Goal: Find specific fact: Find specific fact

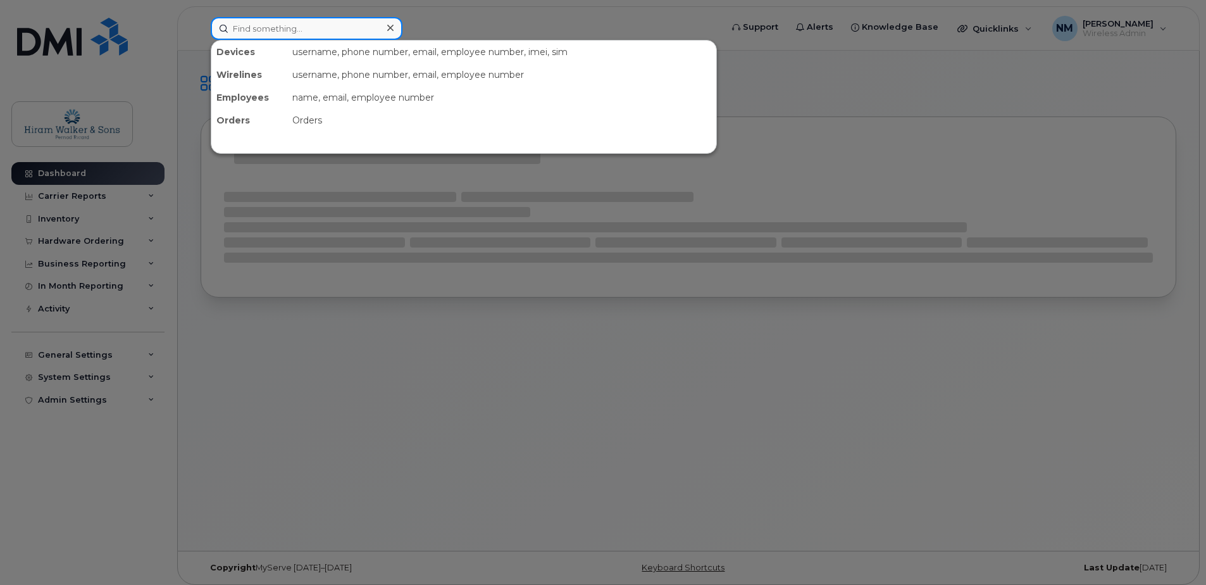
click at [337, 34] on input at bounding box center [307, 28] width 192 height 23
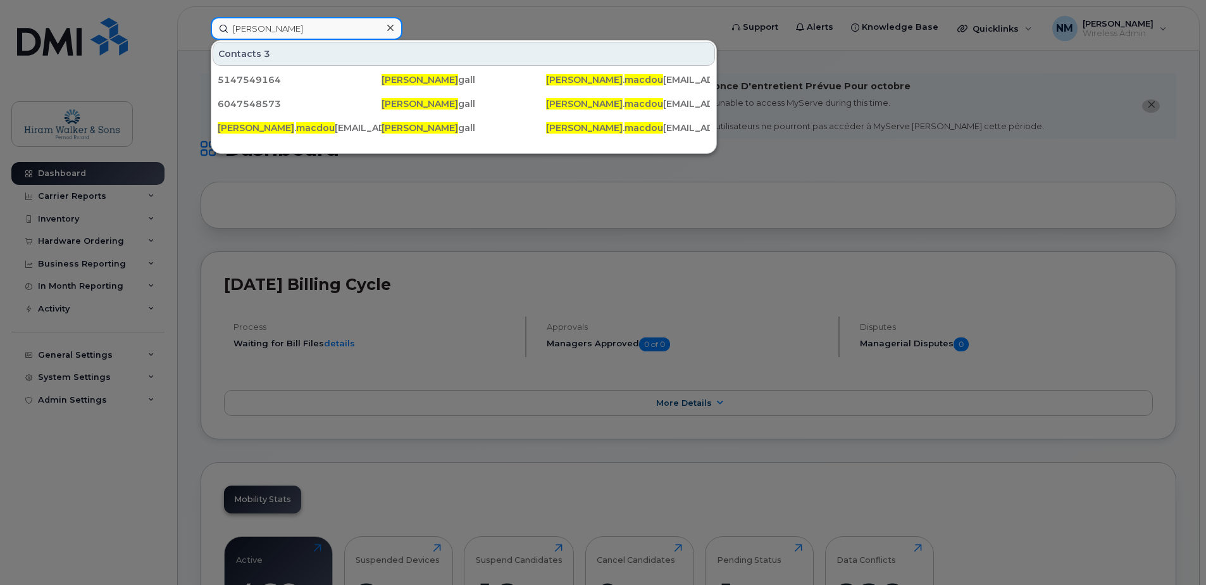
type input "ryan macdou"
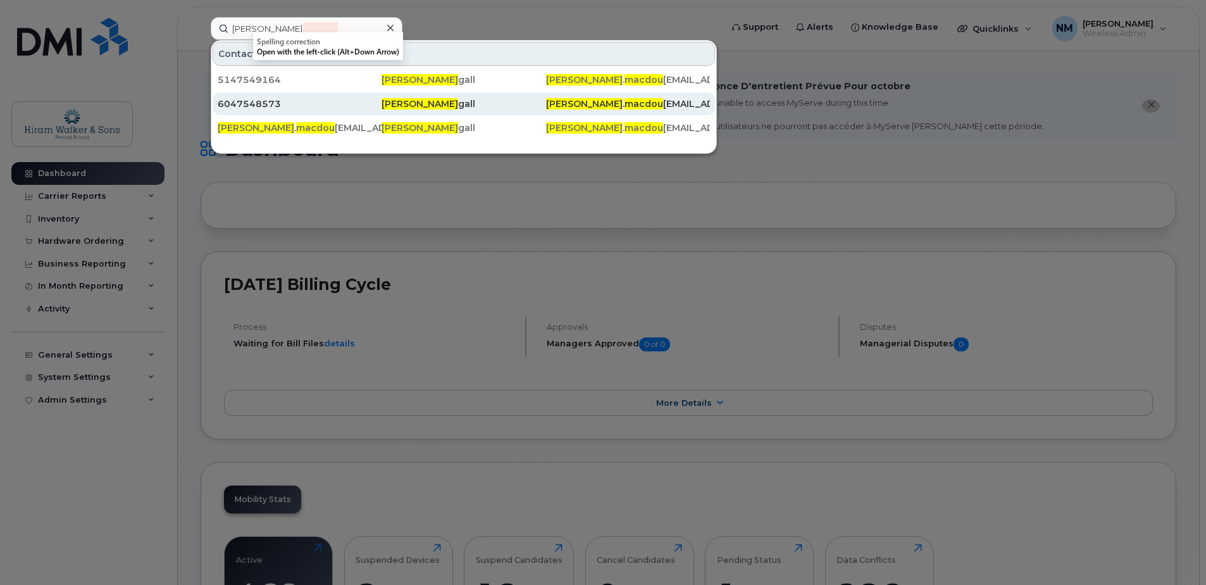
click at [320, 102] on div "6047548573" at bounding box center [300, 103] width 164 height 13
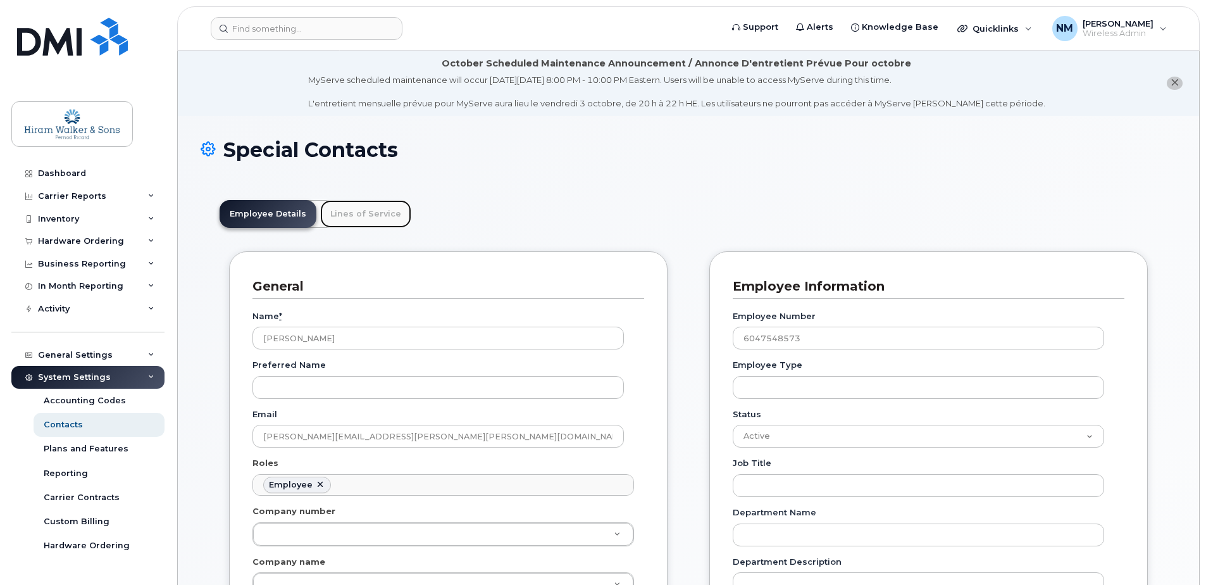
click at [361, 213] on link "Lines of Service" at bounding box center [365, 214] width 91 height 28
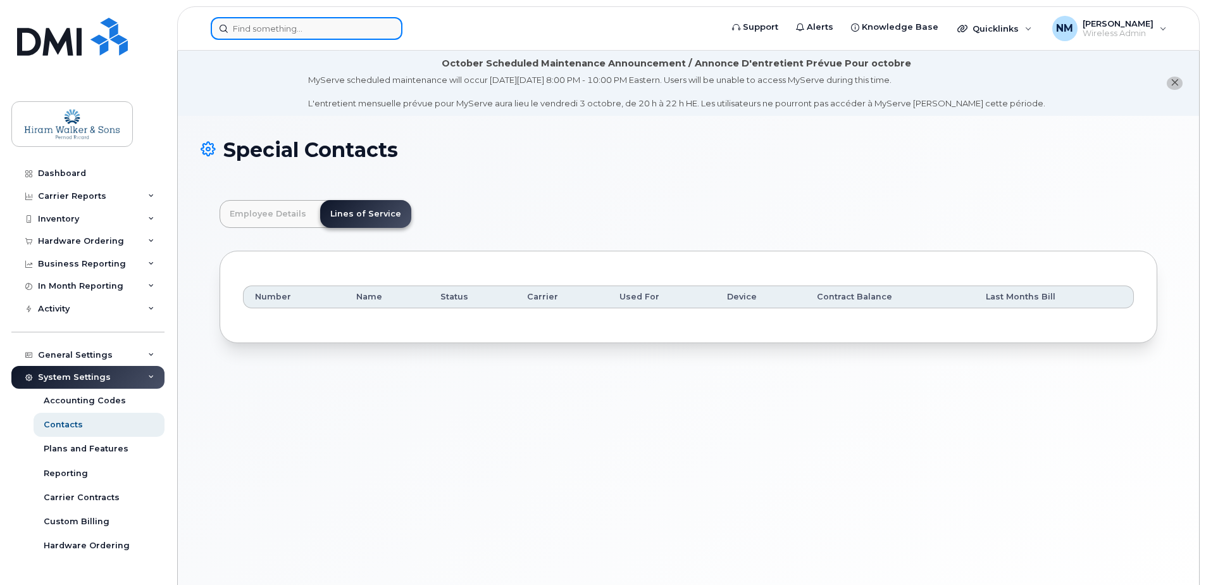
click at [246, 23] on input at bounding box center [307, 28] width 192 height 23
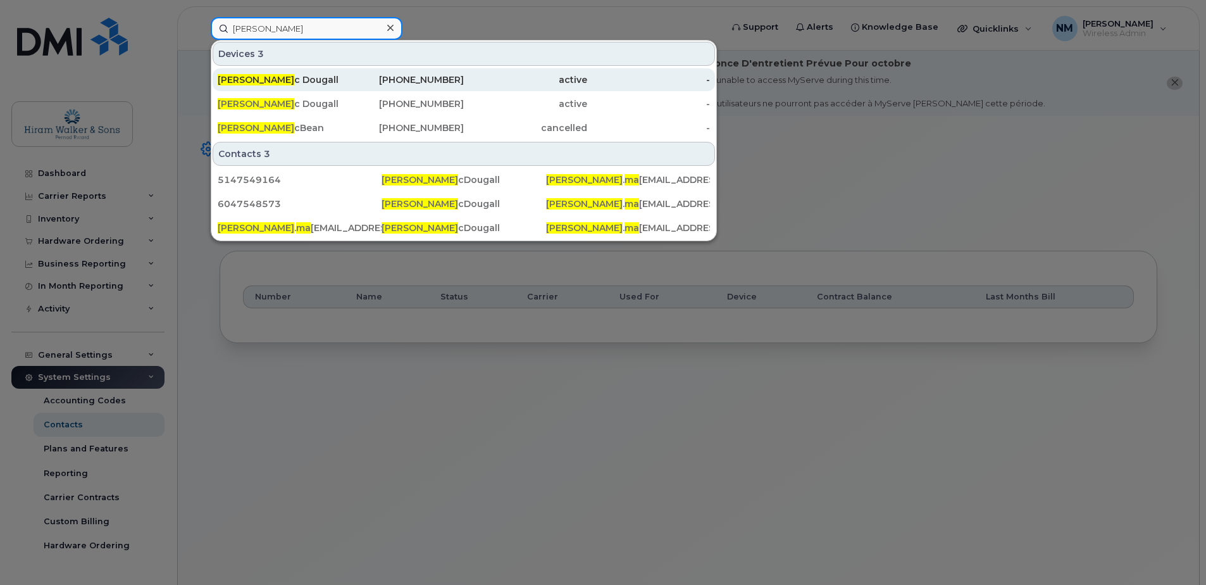
type input "[PERSON_NAME]"
click at [466, 74] on div "active" at bounding box center [525, 79] width 123 height 13
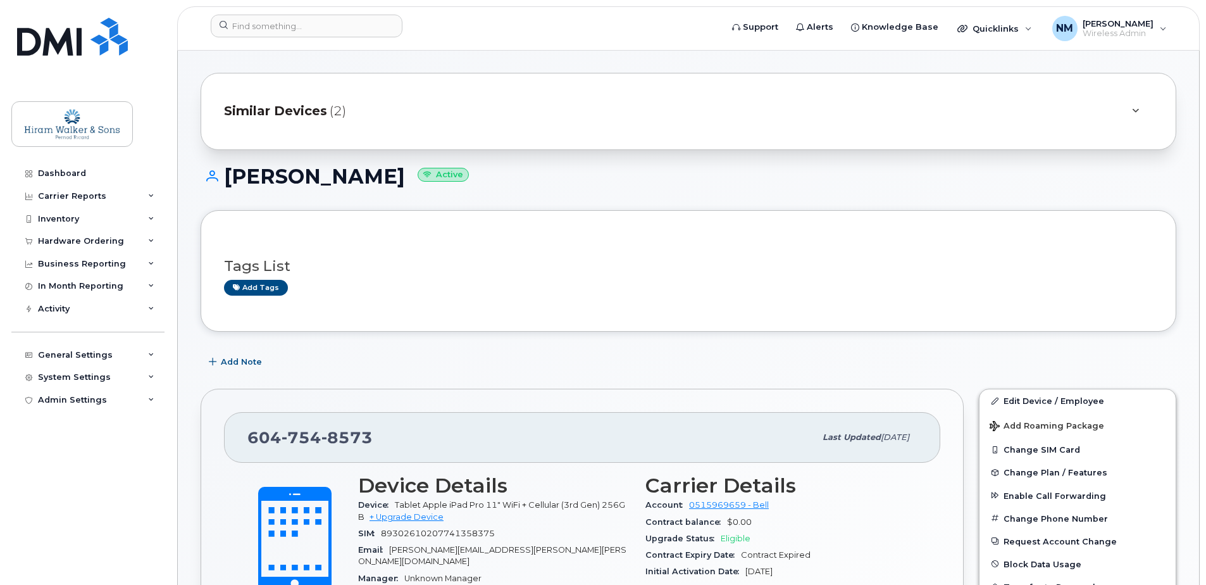
scroll to position [316, 0]
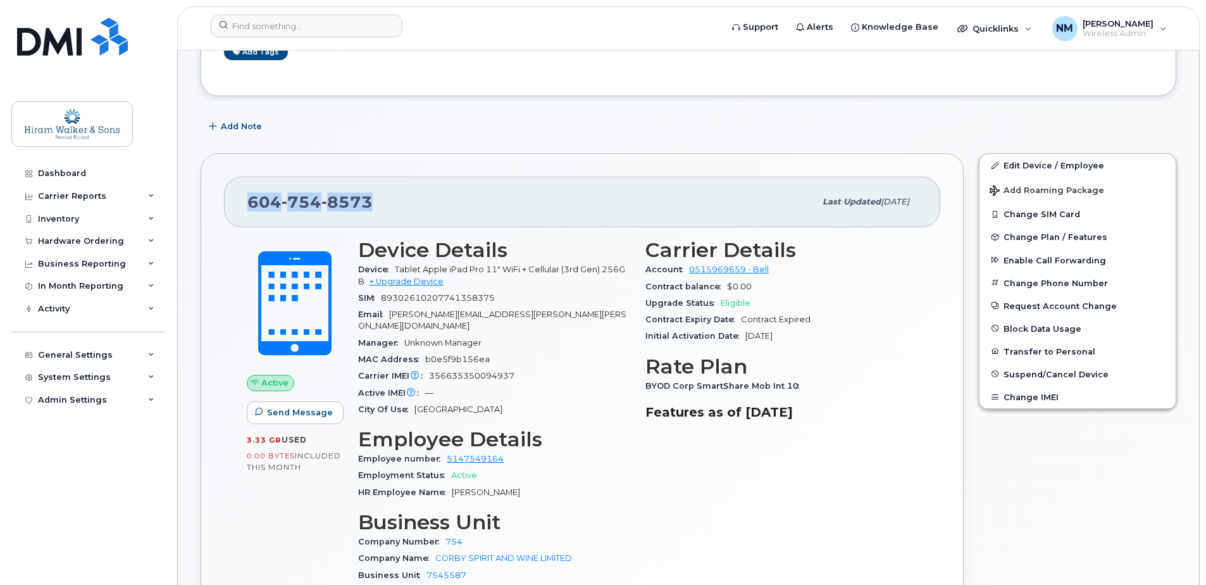
drag, startPoint x: 400, startPoint y: 191, endPoint x: 214, endPoint y: 206, distance: 186.6
click at [214, 206] on div "604 754 8573 Last updated Sep 23, 2025 Active Send Message 3.33 GB  used 0.00 B…" at bounding box center [582, 413] width 763 height 521
copy span "604 754 8573"
click at [843, 347] on div "Carrier Details Account 0515969659 - Bell Contract balance $0.00 Upgrade Status…" at bounding box center [781, 416] width 287 height 370
copy span "604 754 8573"
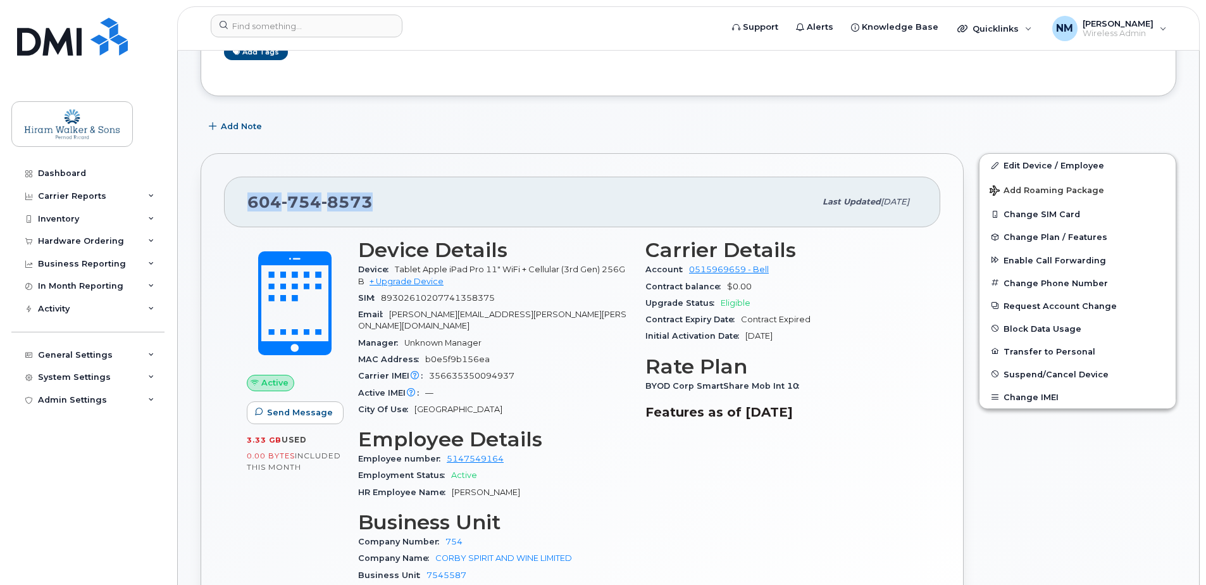
drag, startPoint x: 394, startPoint y: 195, endPoint x: 225, endPoint y: 196, distance: 168.9
click at [225, 196] on div "604 754 8573 Last updated Sep 23, 2025" at bounding box center [582, 202] width 716 height 51
drag, startPoint x: 630, startPoint y: 90, endPoint x: 629, endPoint y: 97, distance: 7.0
click at [628, 90] on div "Tags List Add tags" at bounding box center [689, 35] width 976 height 121
